Goal: Information Seeking & Learning: Learn about a topic

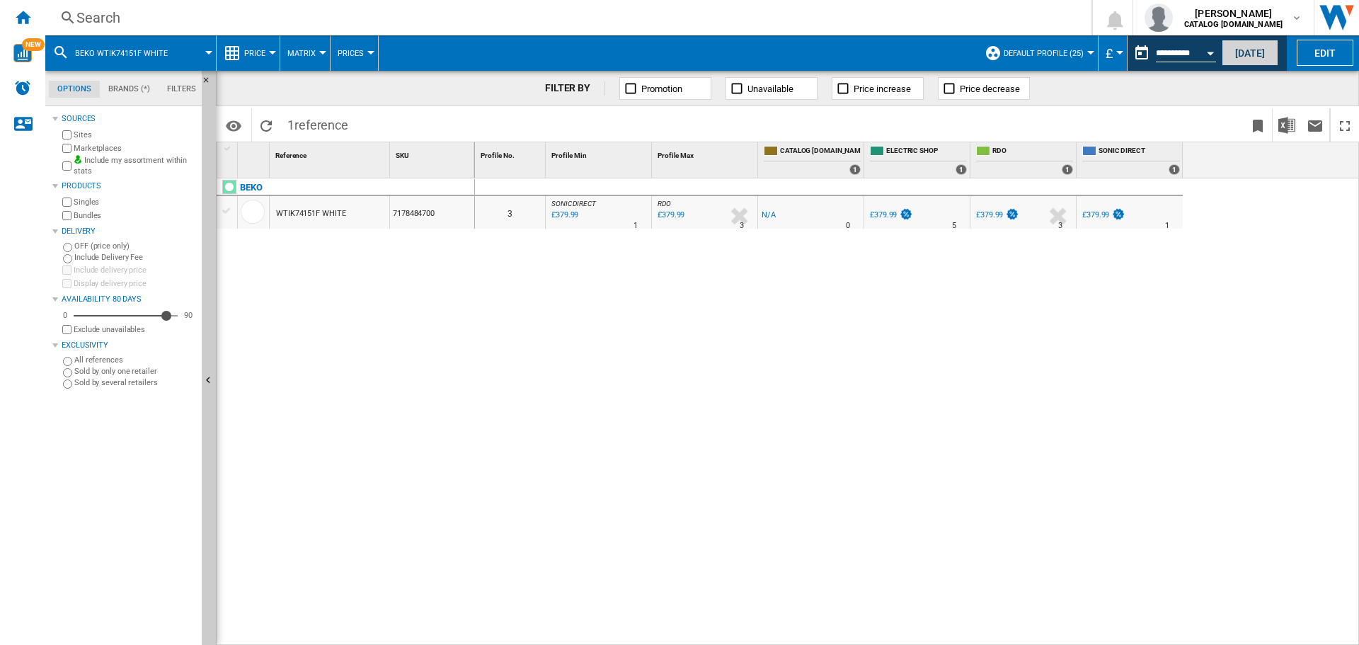
click at [1247, 55] on button "[DATE]" at bounding box center [1249, 53] width 57 height 26
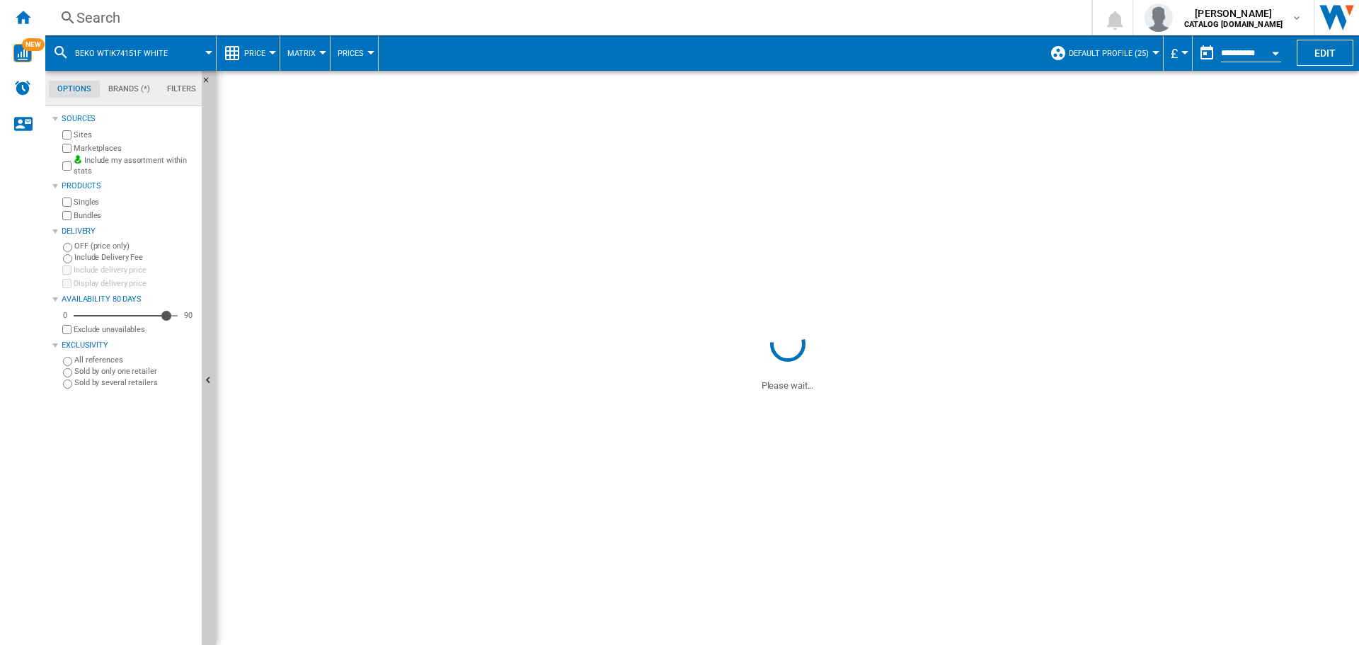
click at [345, 28] on div "Search Search 0 [PERSON_NAME] CATALOG [DOMAIN_NAME] CATALOG [DOMAIN_NAME] My se…" at bounding box center [701, 17] width 1313 height 35
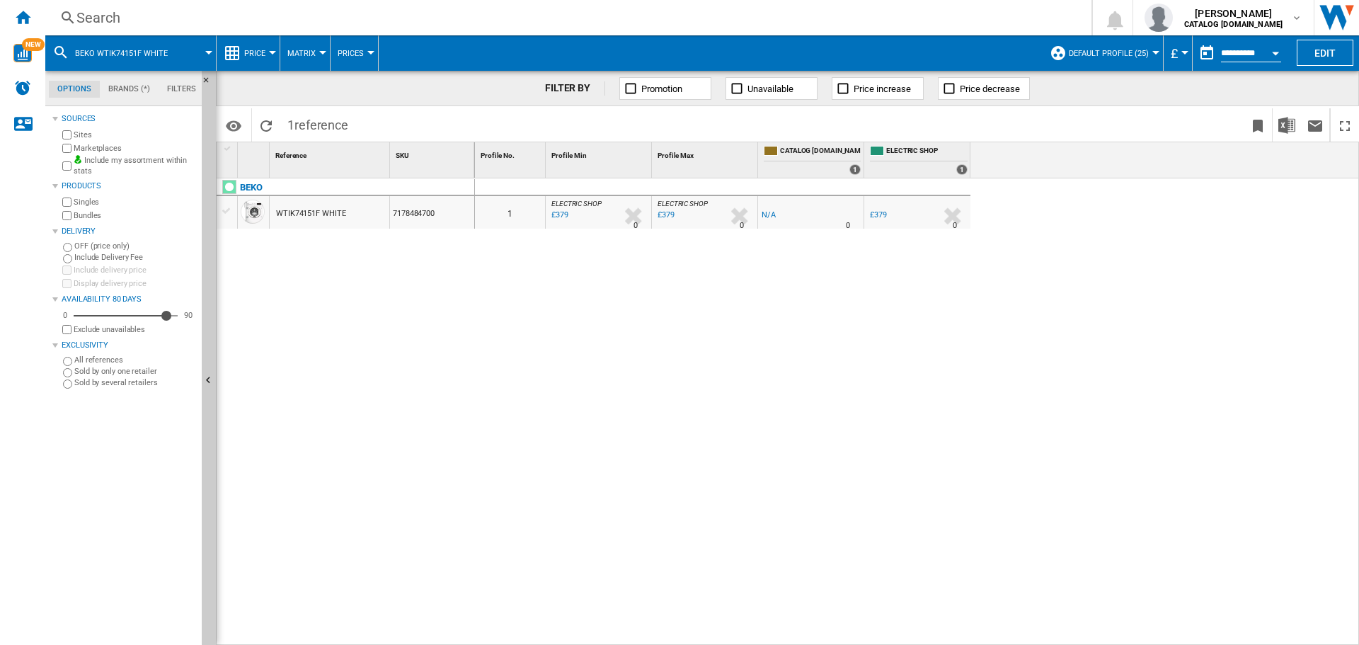
click at [417, 18] on div "Search" at bounding box center [565, 18] width 978 height 20
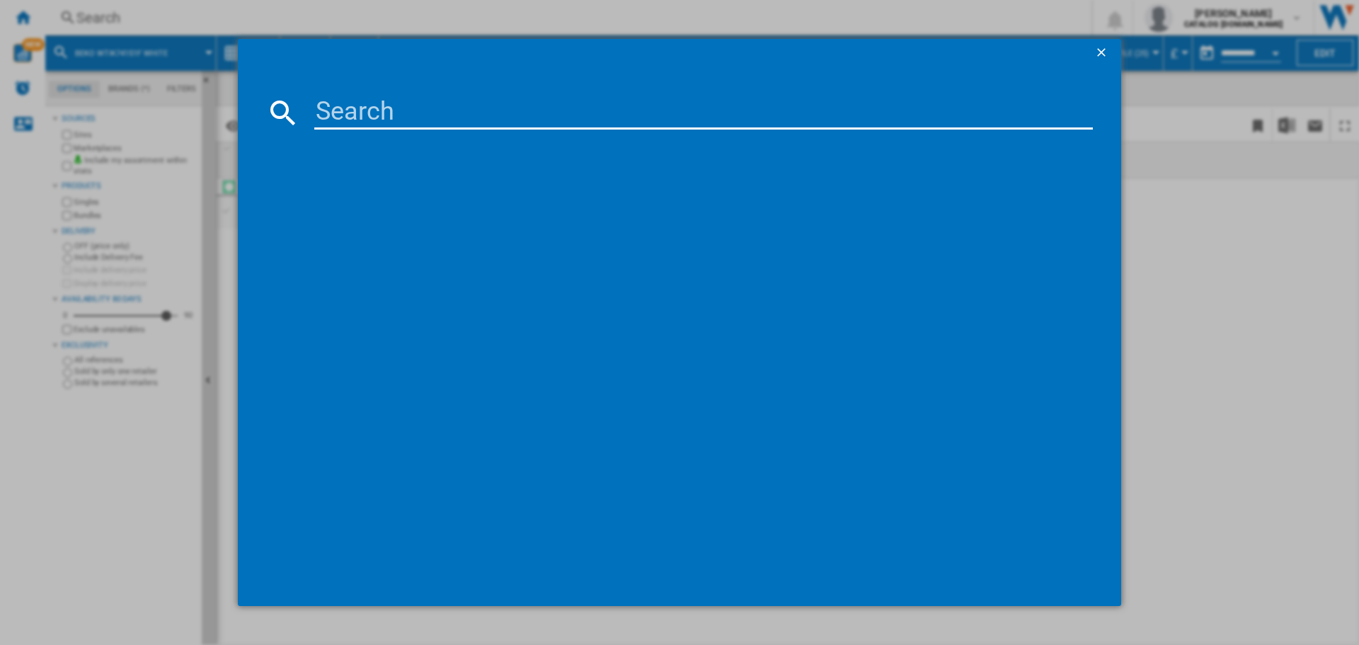
click at [399, 115] on input at bounding box center [703, 113] width 778 height 34
paste input "BM3WT3941W"
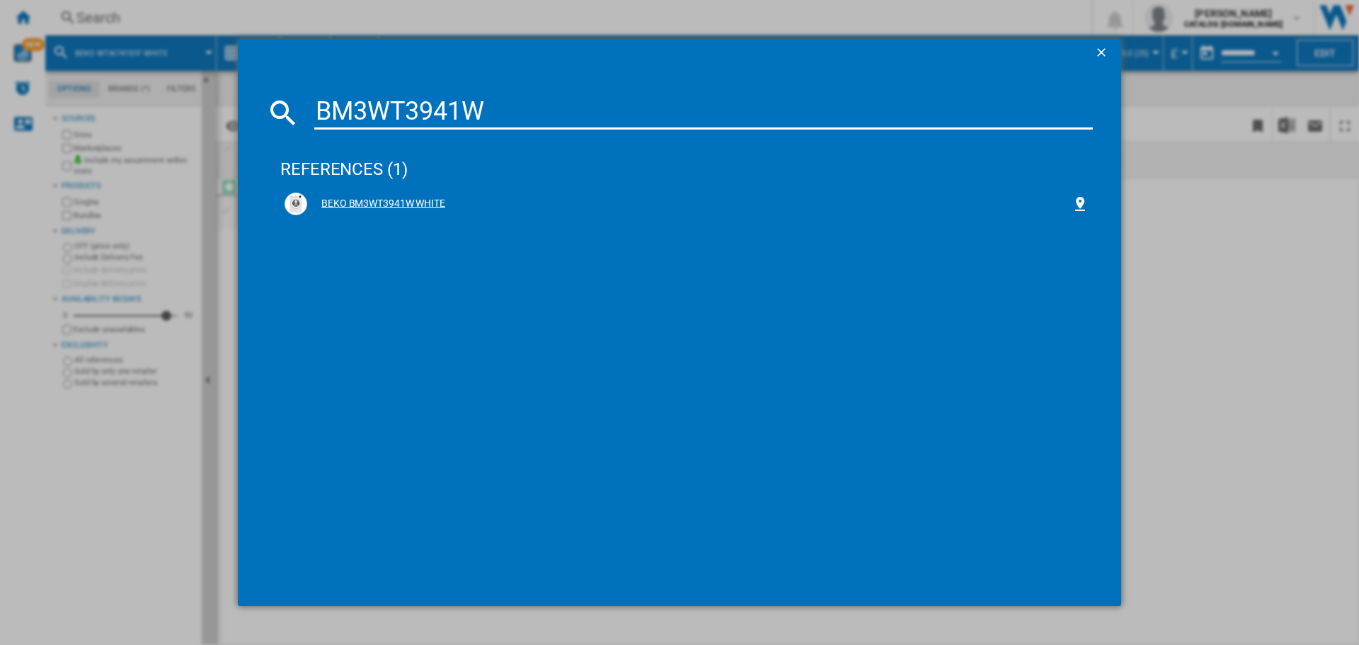
type input "BM3WT3941W"
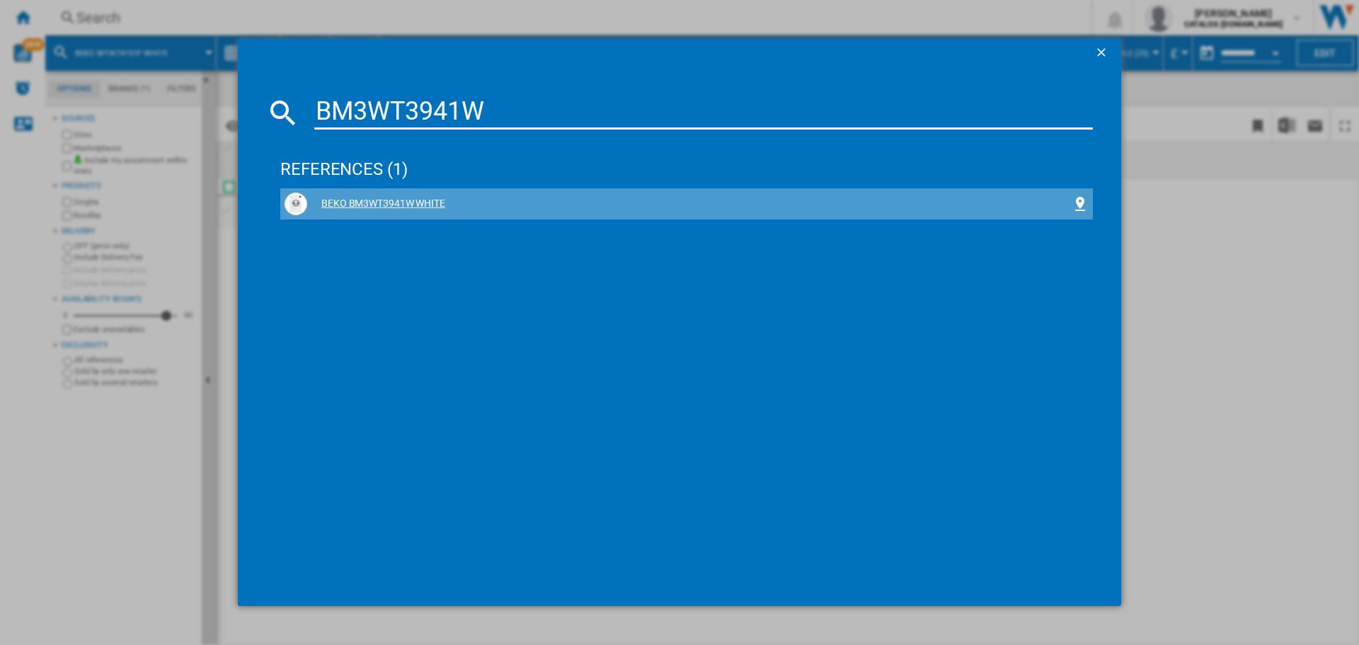
click at [415, 197] on div "BEKO BM3WT3941W WHITE" at bounding box center [689, 204] width 764 height 14
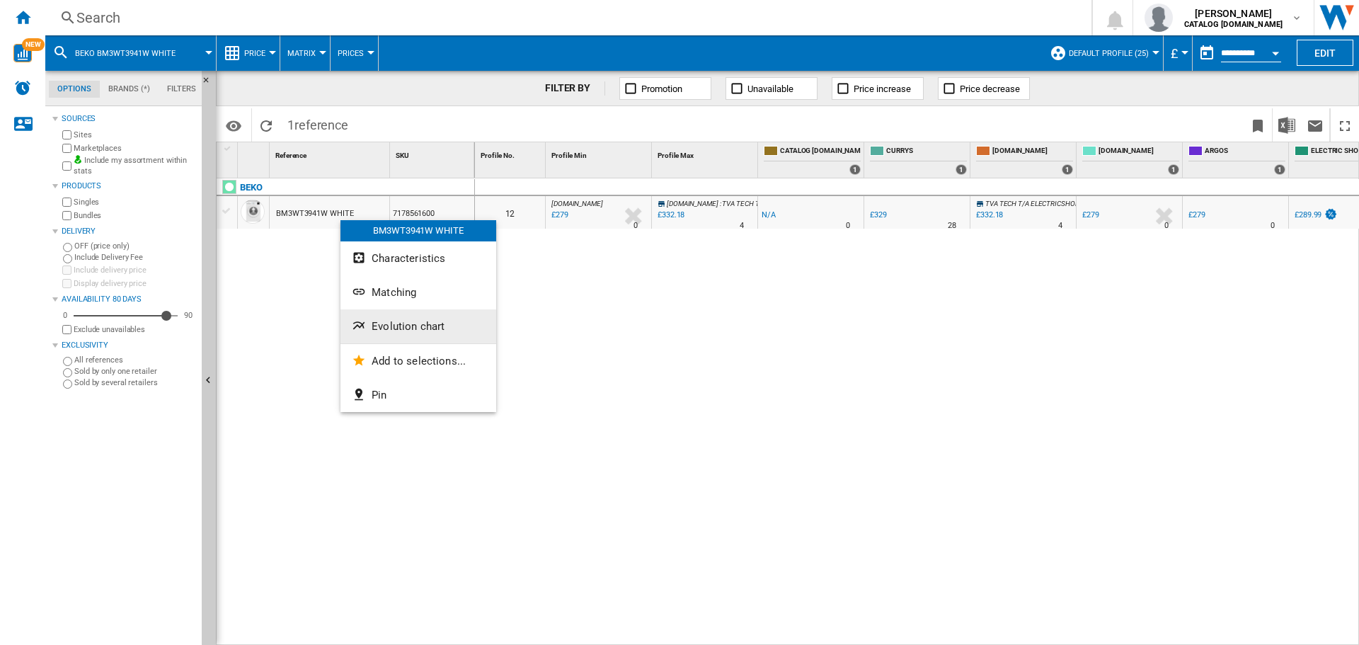
click at [352, 328] on ng-md-icon "Evolution chart" at bounding box center [360, 326] width 17 height 17
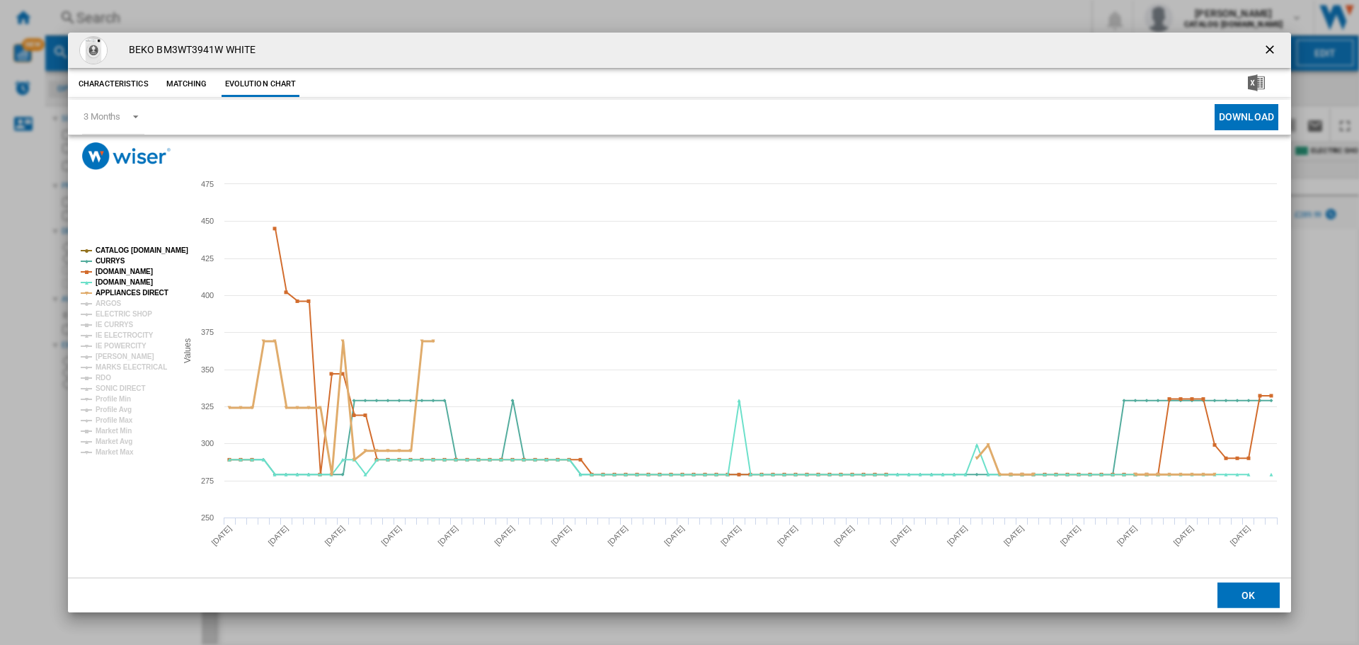
click at [125, 292] on tspan "APPLIANCES DIRECT" at bounding box center [132, 293] width 73 height 8
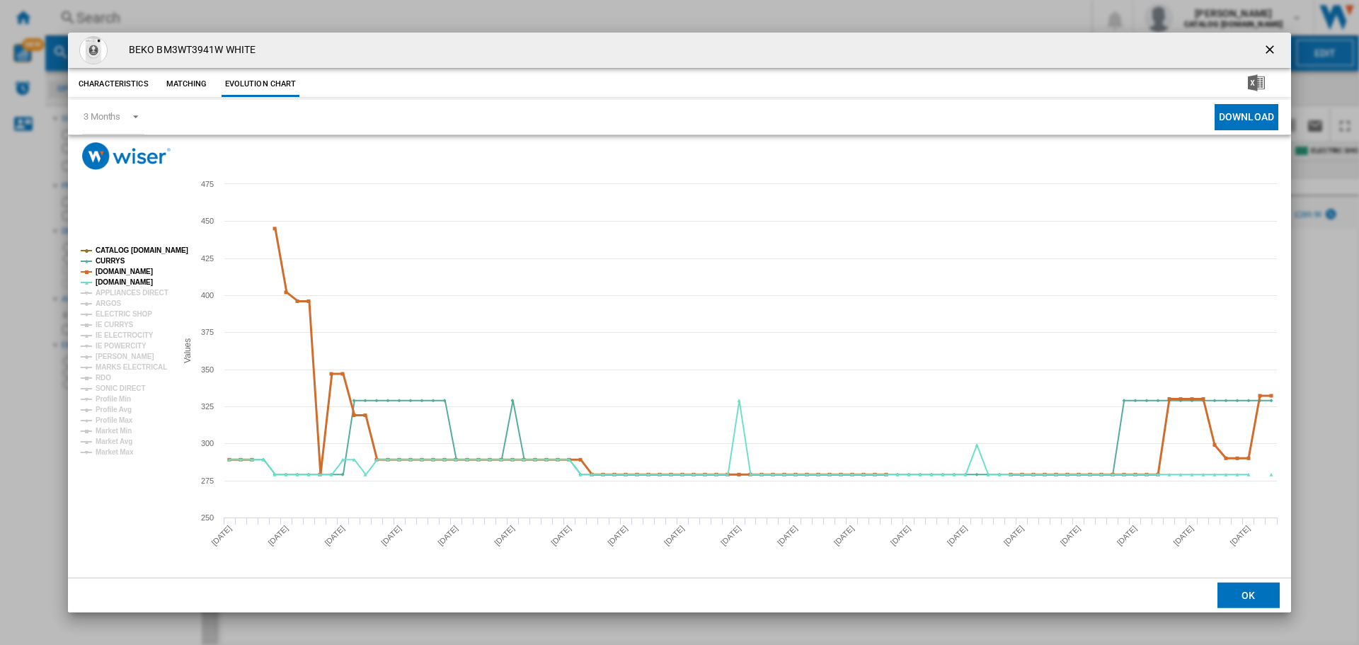
click at [135, 270] on tspan "[DOMAIN_NAME]" at bounding box center [124, 271] width 57 height 8
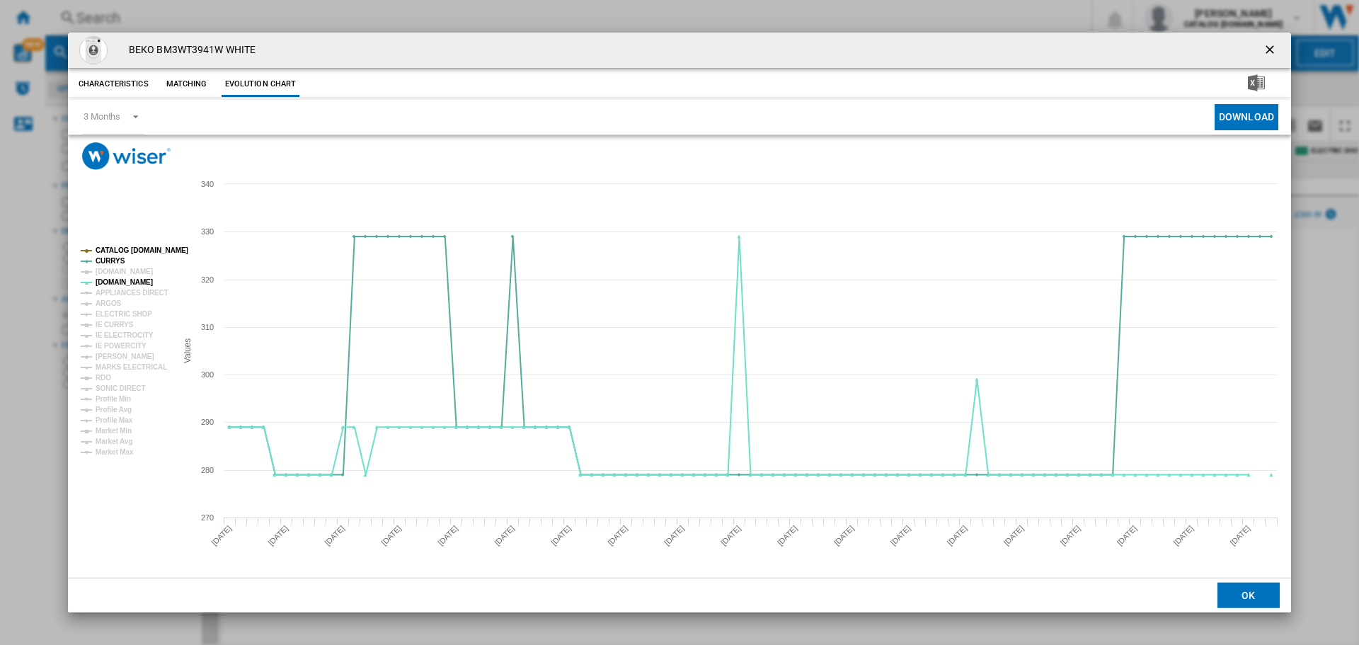
click at [119, 249] on tspan "CATALOG [DOMAIN_NAME]" at bounding box center [142, 250] width 93 height 8
